Goal: Navigation & Orientation: Find specific page/section

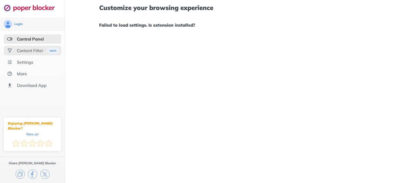
click at [30, 54] on div "Content Filter" at bounding box center [33, 51] width 58 height 10
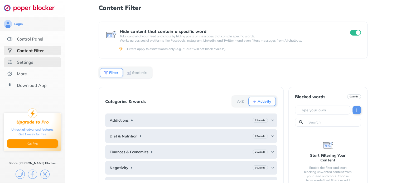
click at [29, 62] on div "Settings" at bounding box center [25, 62] width 16 height 5
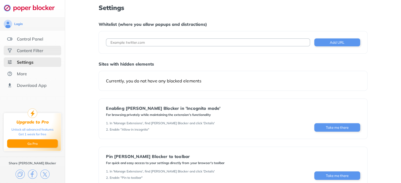
click at [33, 53] on div "Content Filter" at bounding box center [30, 50] width 26 height 5
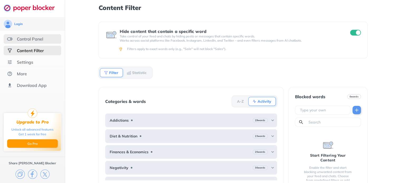
click at [21, 39] on div "Control Panel" at bounding box center [30, 38] width 26 height 5
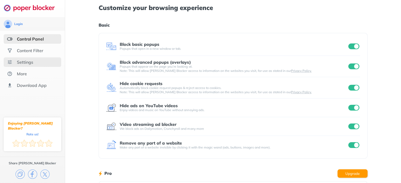
click at [25, 59] on div "Settings" at bounding box center [33, 63] width 58 height 10
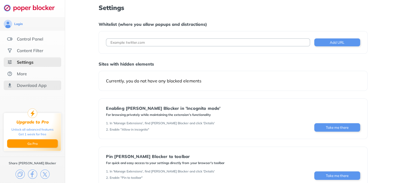
click at [36, 87] on div "Download App" at bounding box center [32, 85] width 30 height 5
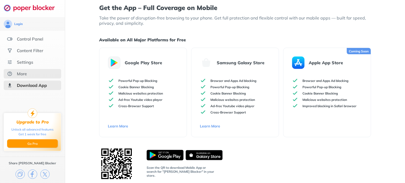
click at [33, 69] on div "More" at bounding box center [33, 74] width 58 height 10
